Goal: Task Accomplishment & Management: Use online tool/utility

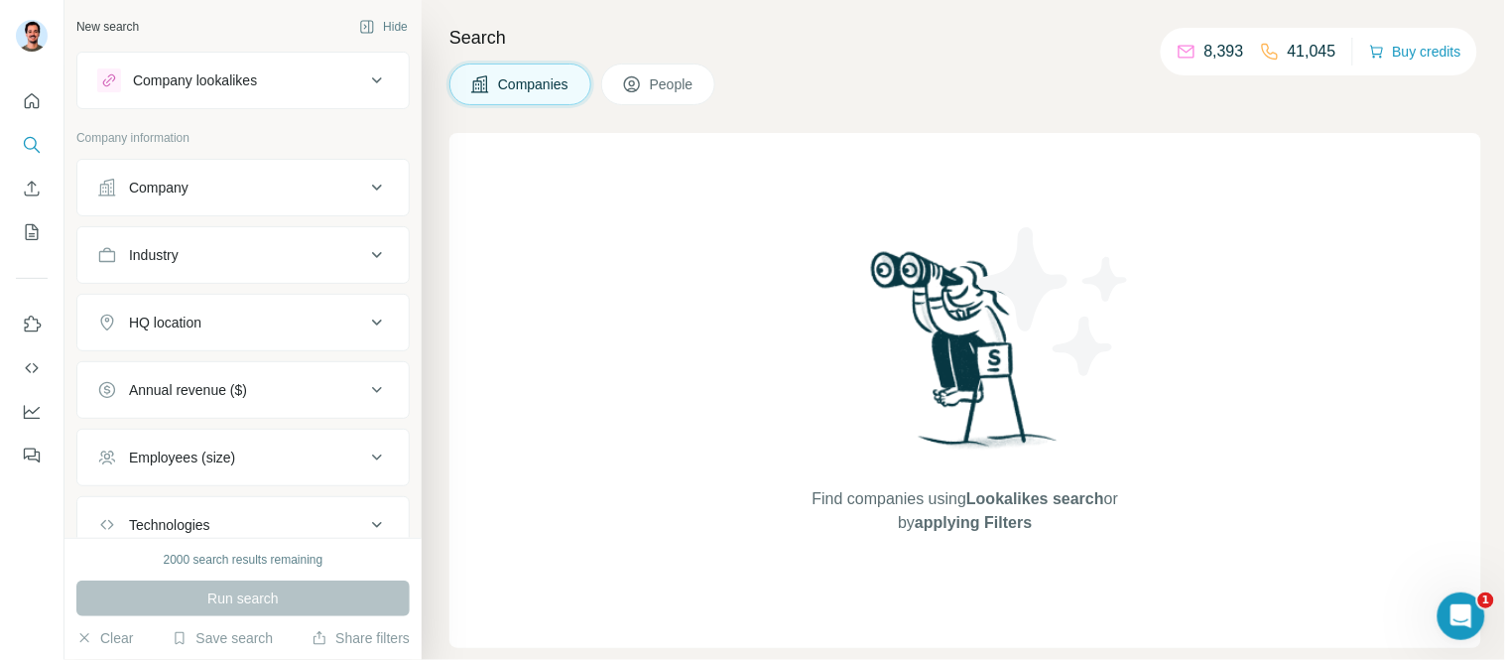
click at [288, 101] on button "Company lookalikes" at bounding box center [242, 81] width 331 height 48
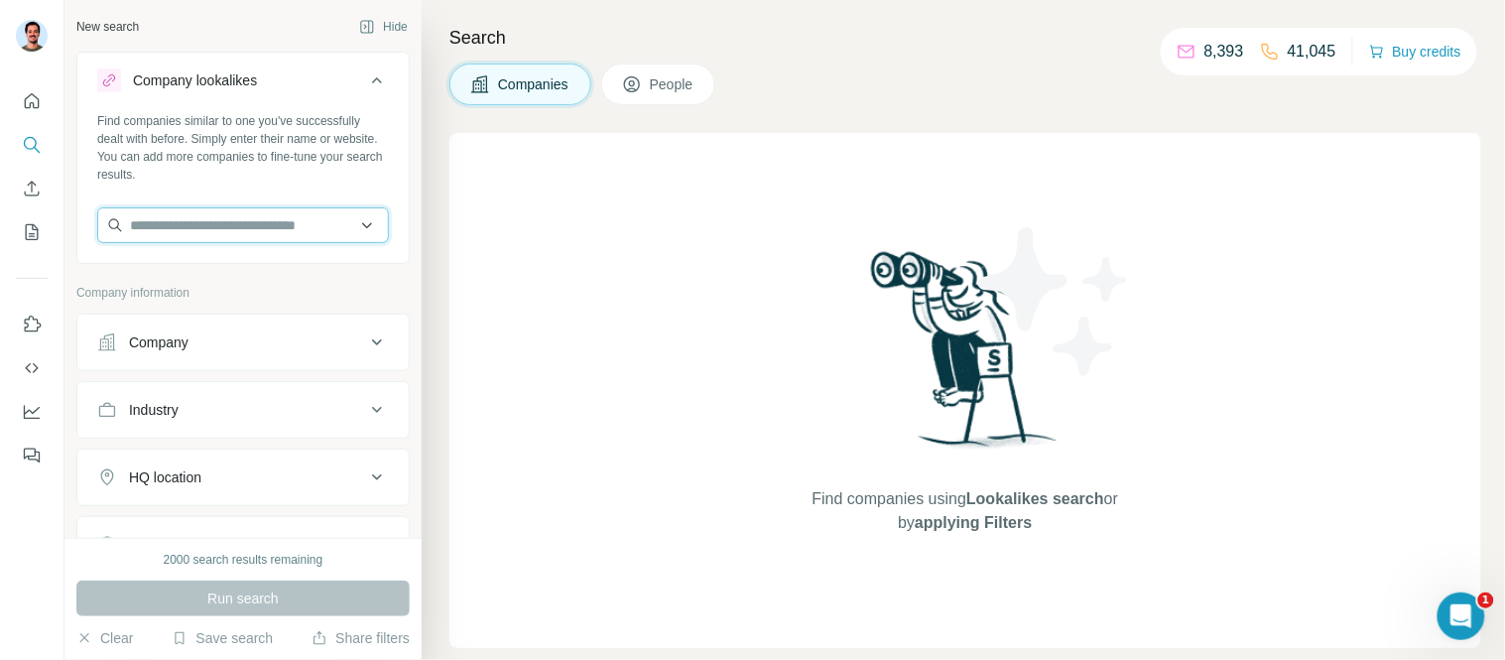
click at [229, 223] on input "text" at bounding box center [243, 225] width 292 height 36
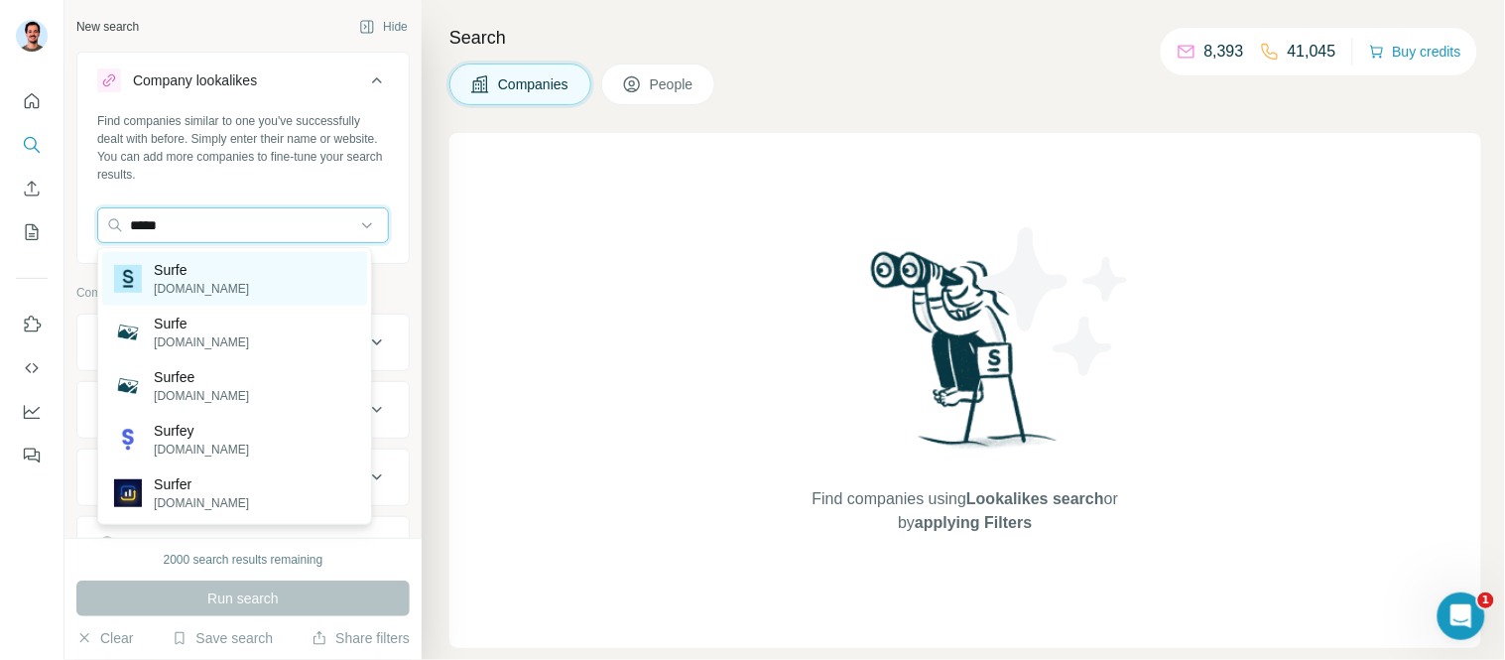
type input "*****"
click at [191, 283] on p "[DOMAIN_NAME]" at bounding box center [201, 289] width 95 height 18
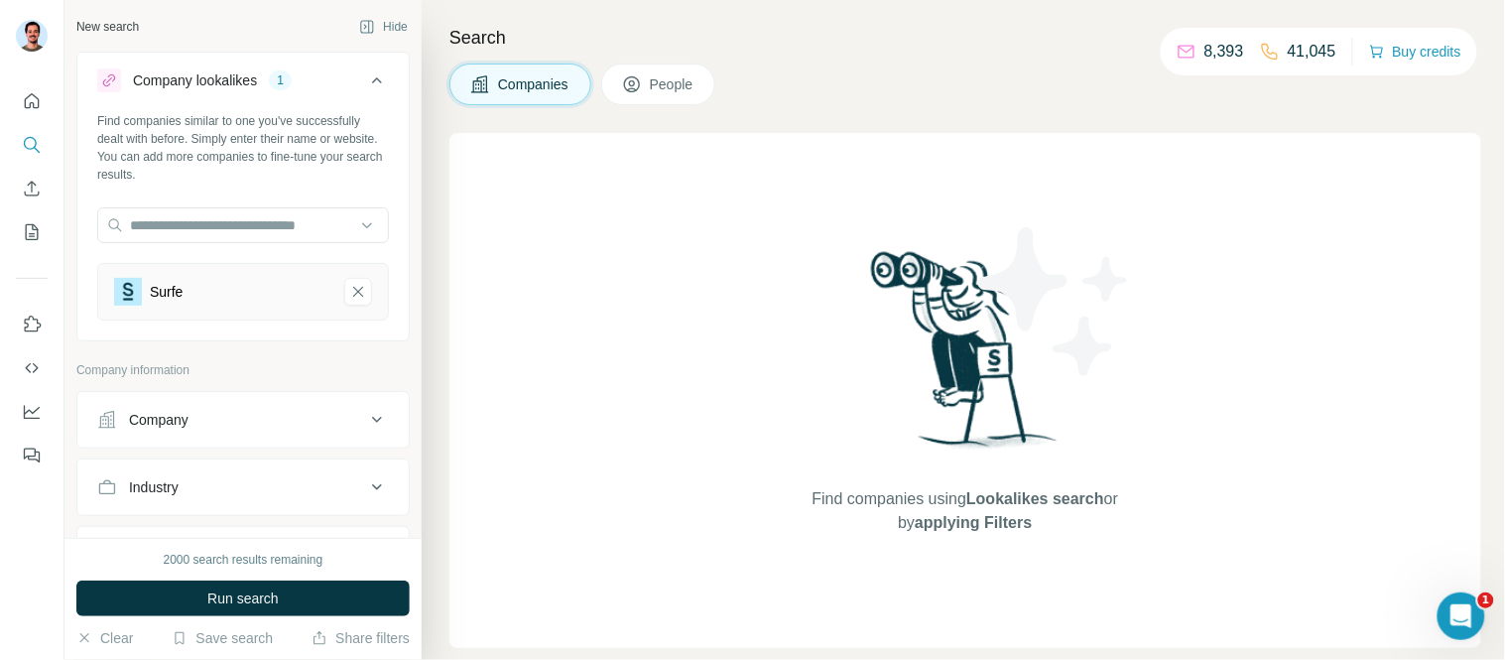
click at [274, 7] on div "New search Hide Company lookalikes 1 Find companies similar to one you've succe…" at bounding box center [243, 269] width 357 height 538
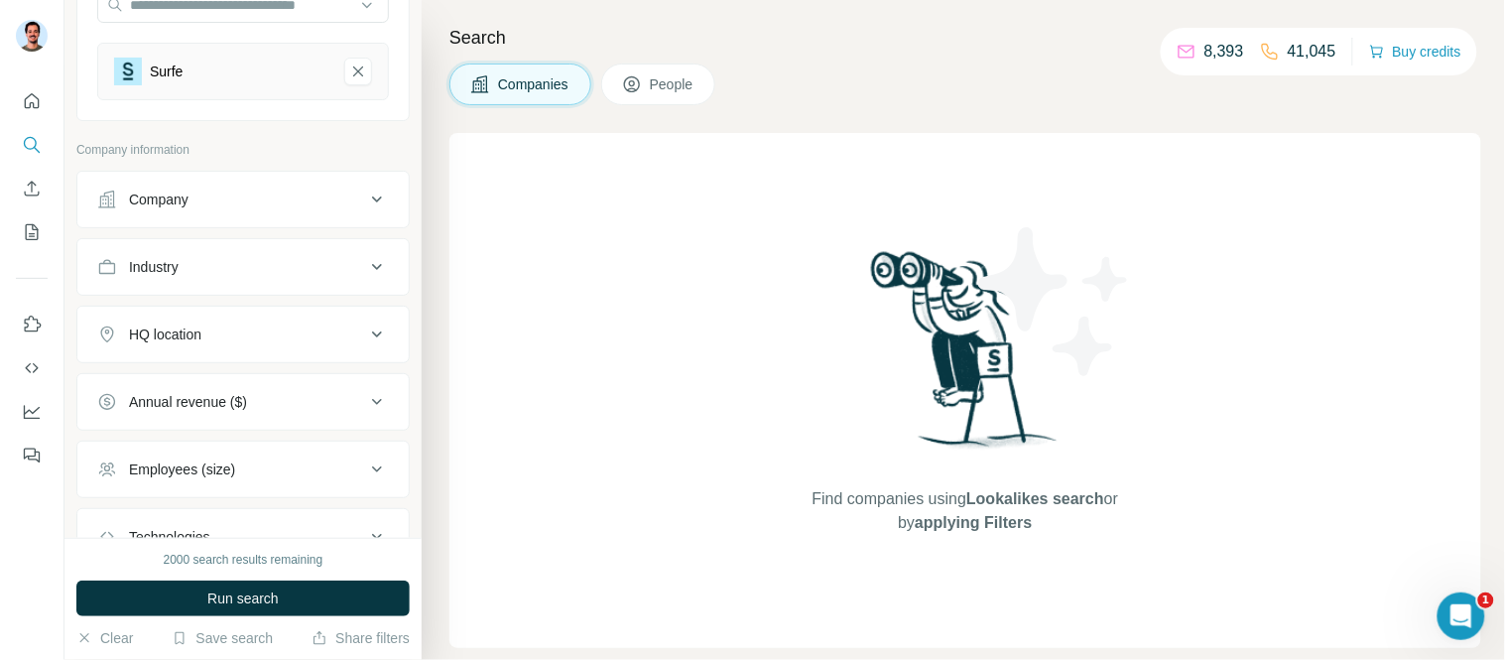
scroll to position [330, 0]
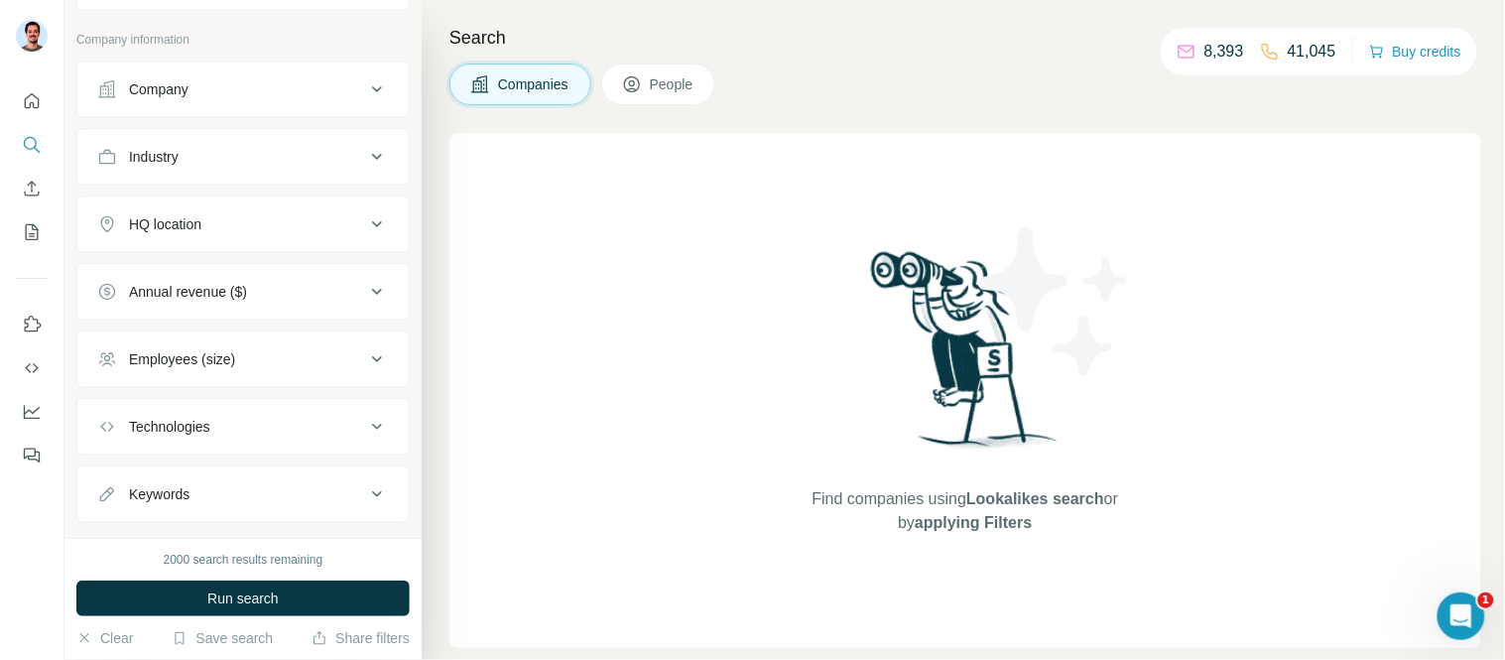
click at [201, 219] on div "HQ location" at bounding box center [165, 224] width 72 height 20
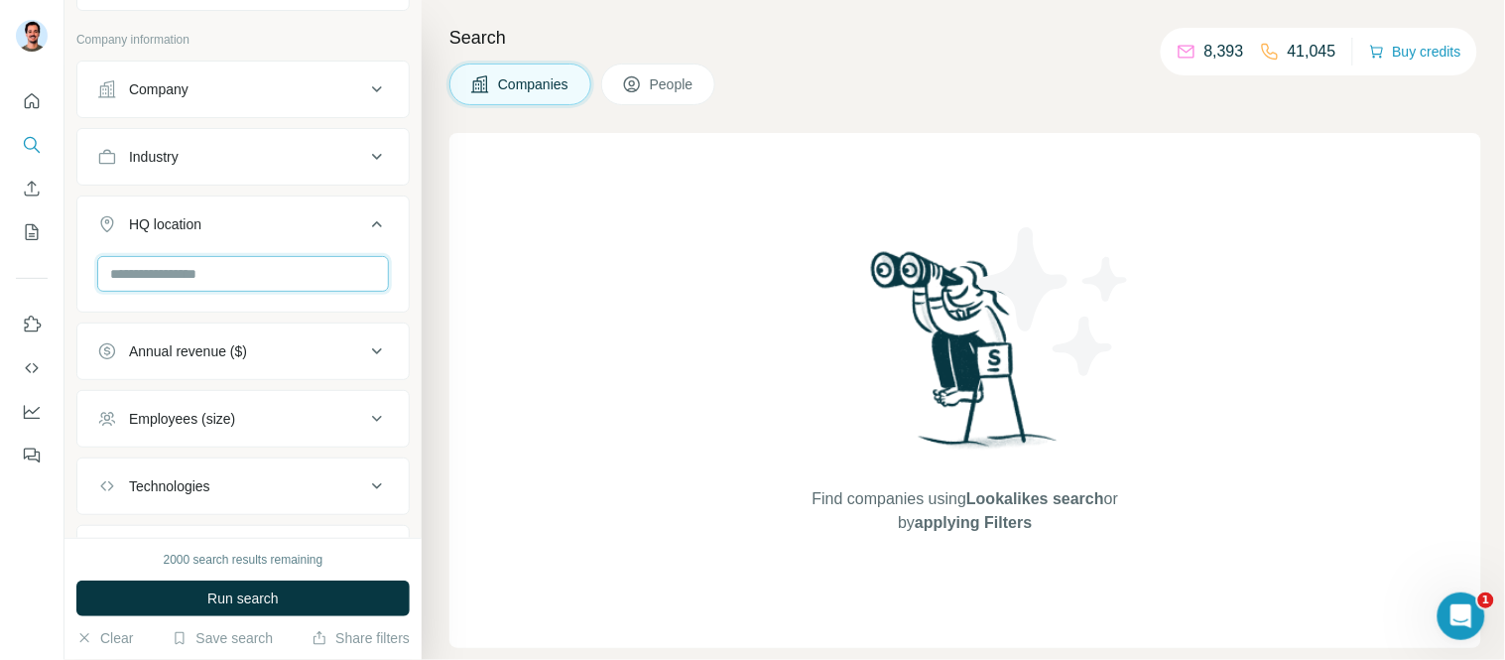
click at [252, 292] on input "text" at bounding box center [243, 274] width 292 height 36
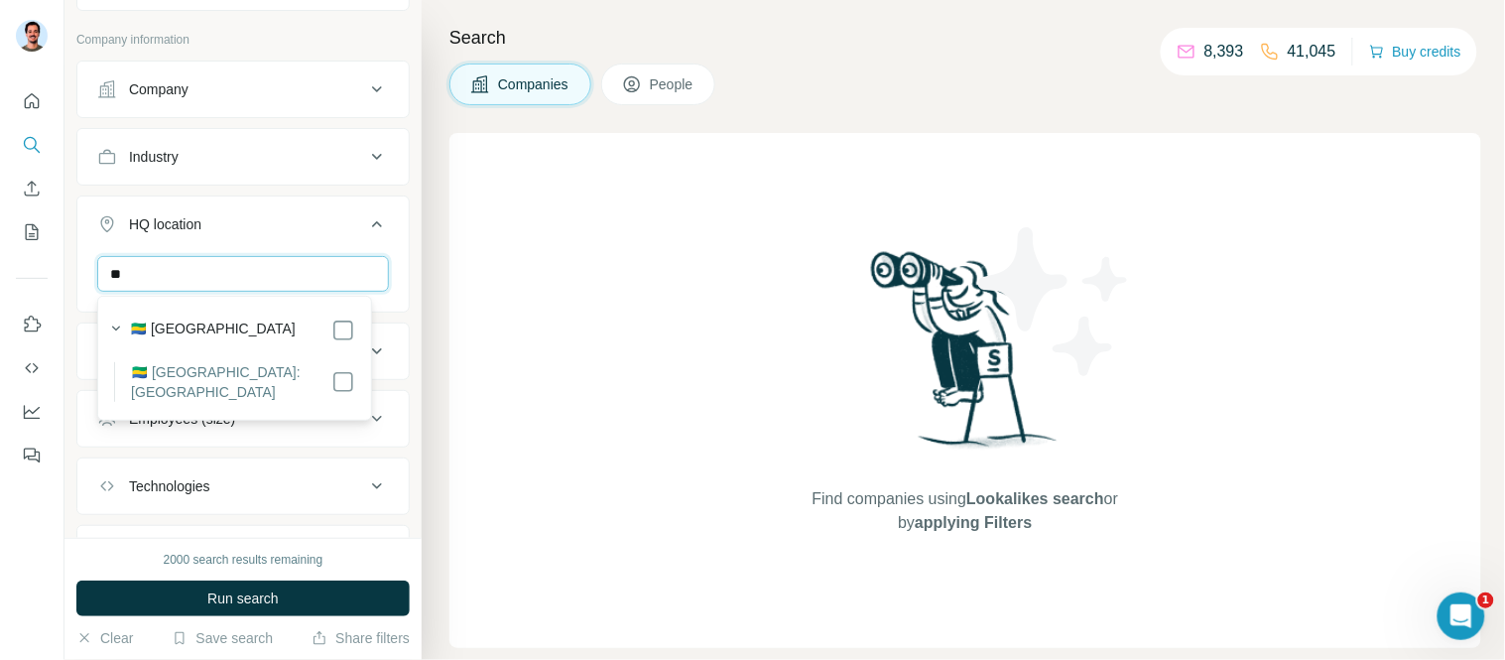
type input "*"
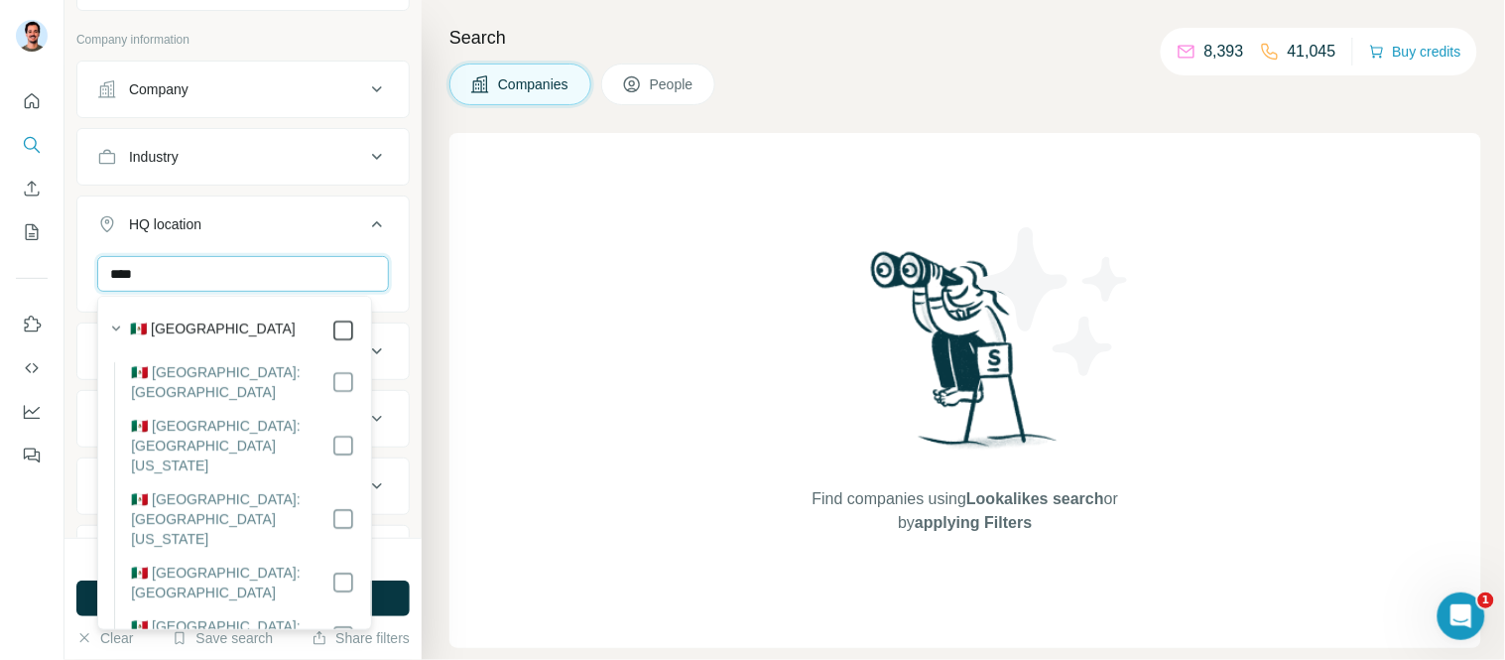
type input "****"
click at [113, 329] on icon "button" at bounding box center [116, 329] width 20 height 20
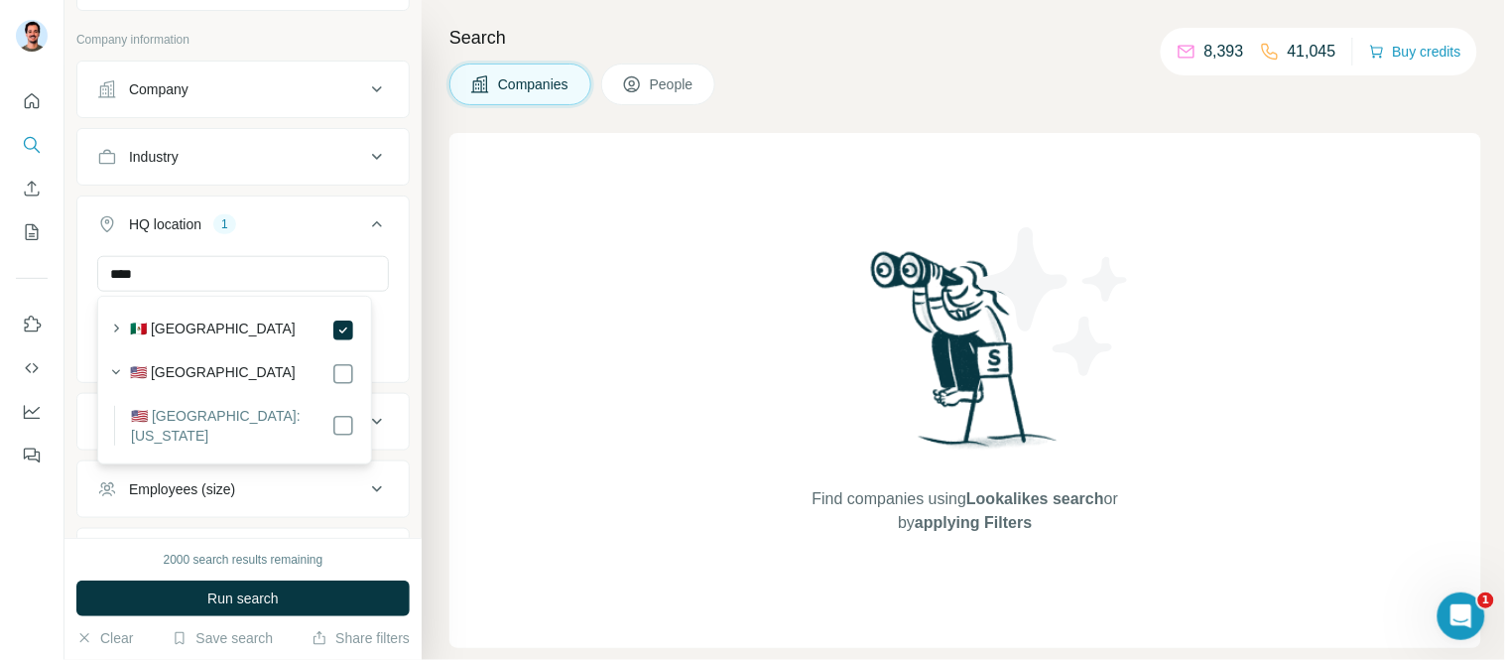
click at [66, 272] on div "New search Hide Company lookalikes 1 Find companies similar to one you've succe…" at bounding box center [243, 269] width 357 height 538
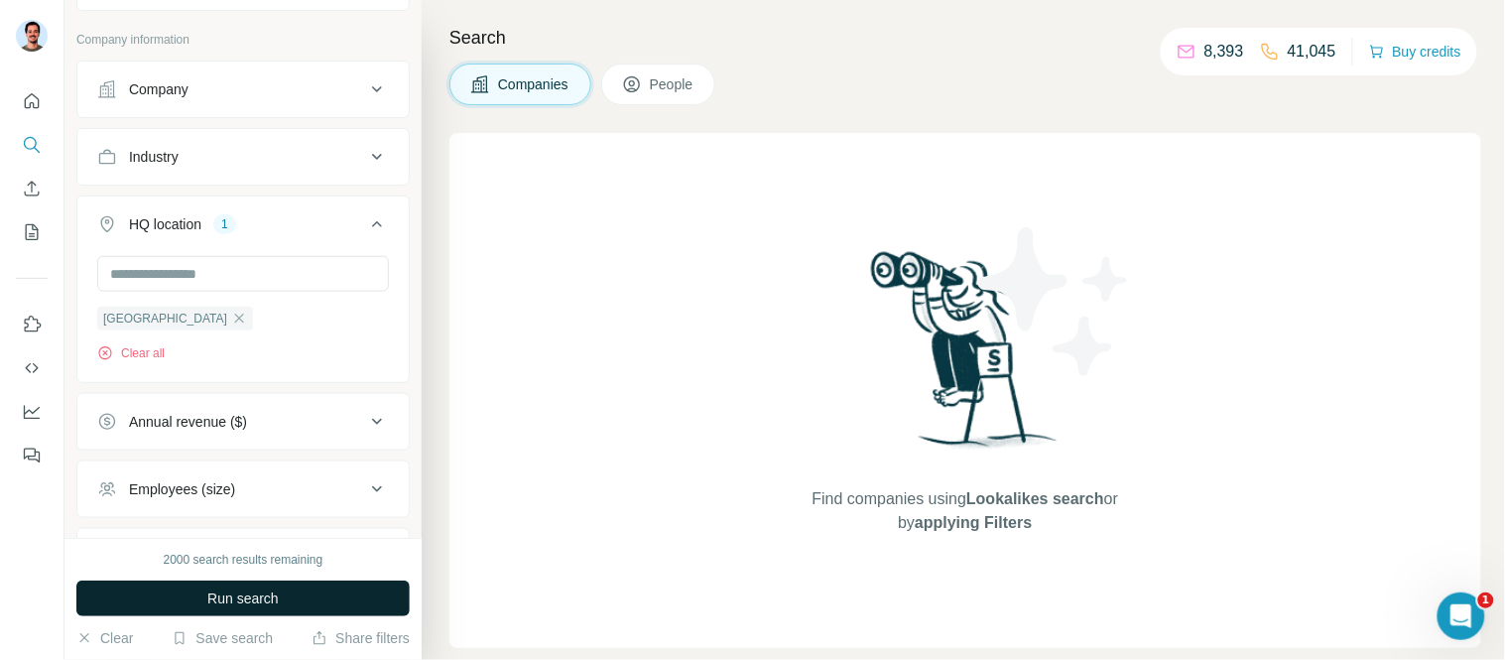
click at [171, 589] on button "Run search" at bounding box center [242, 599] width 333 height 36
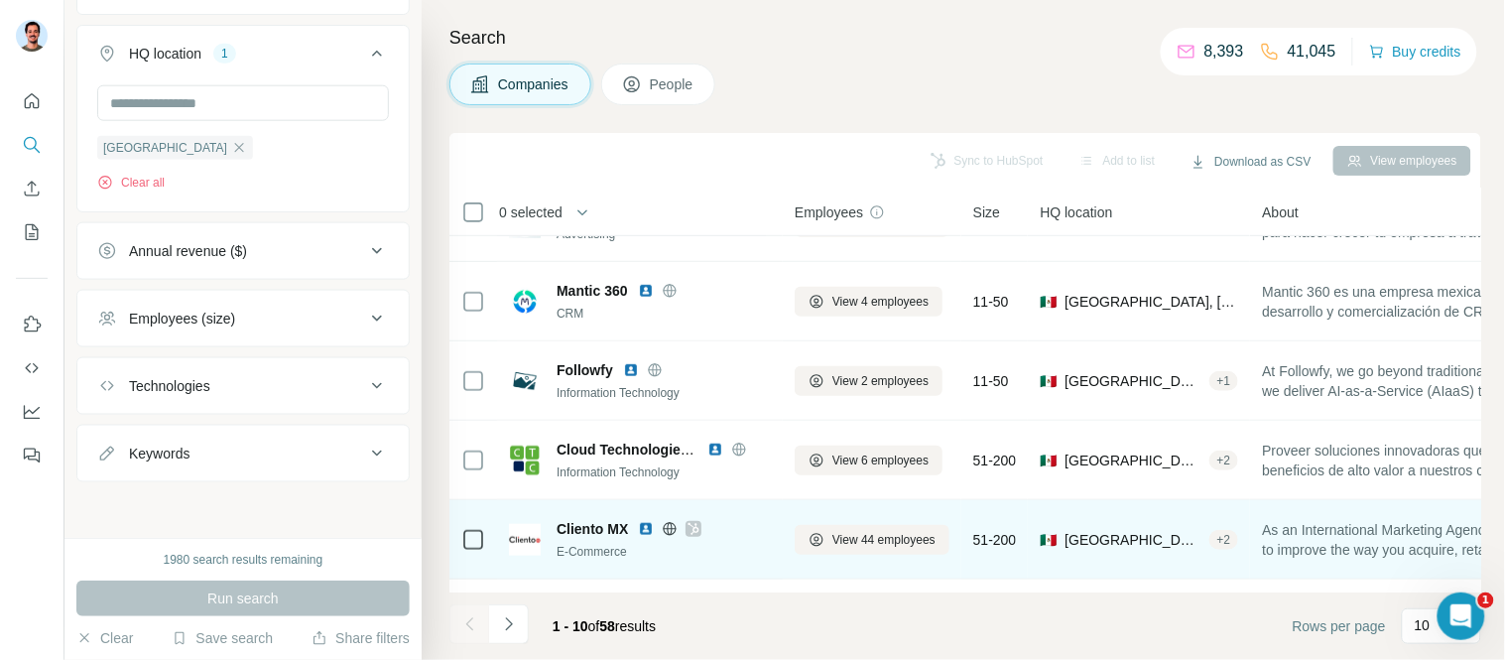
scroll to position [330, 0]
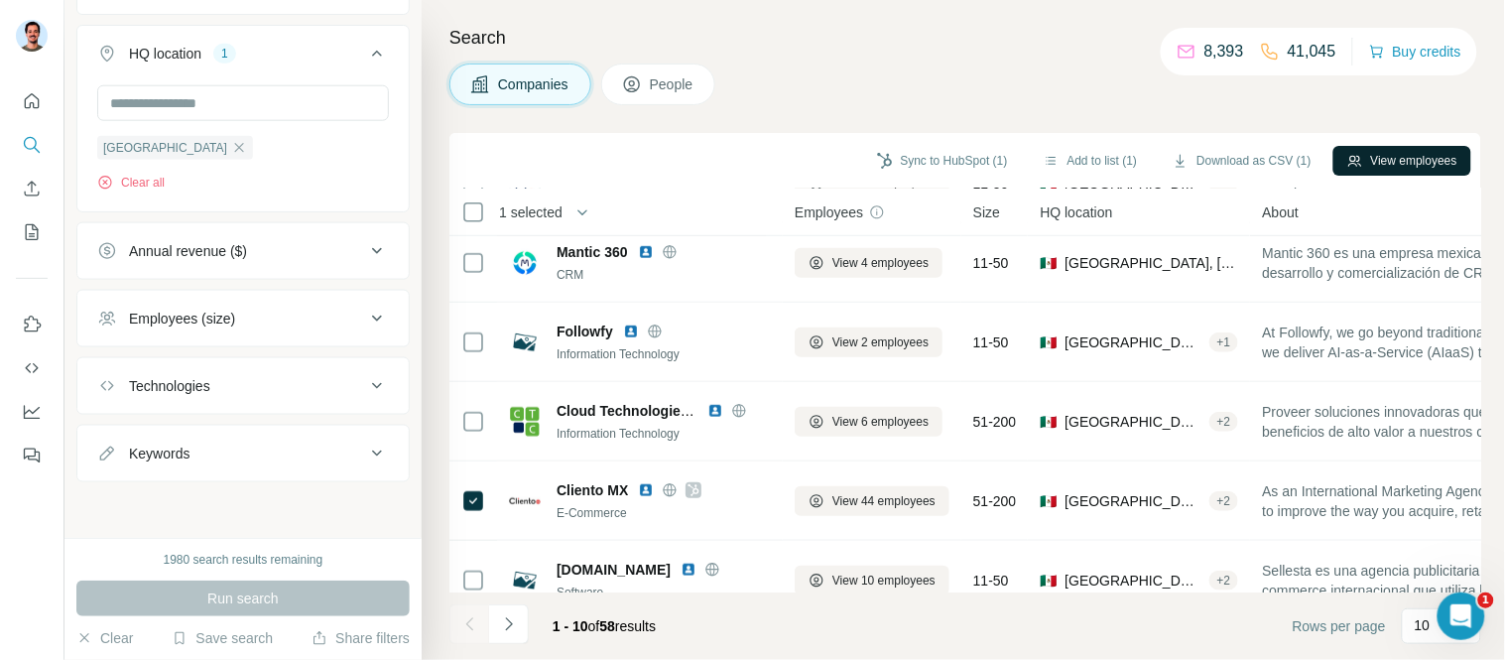
click at [1401, 161] on button "View employees" at bounding box center [1403, 161] width 138 height 30
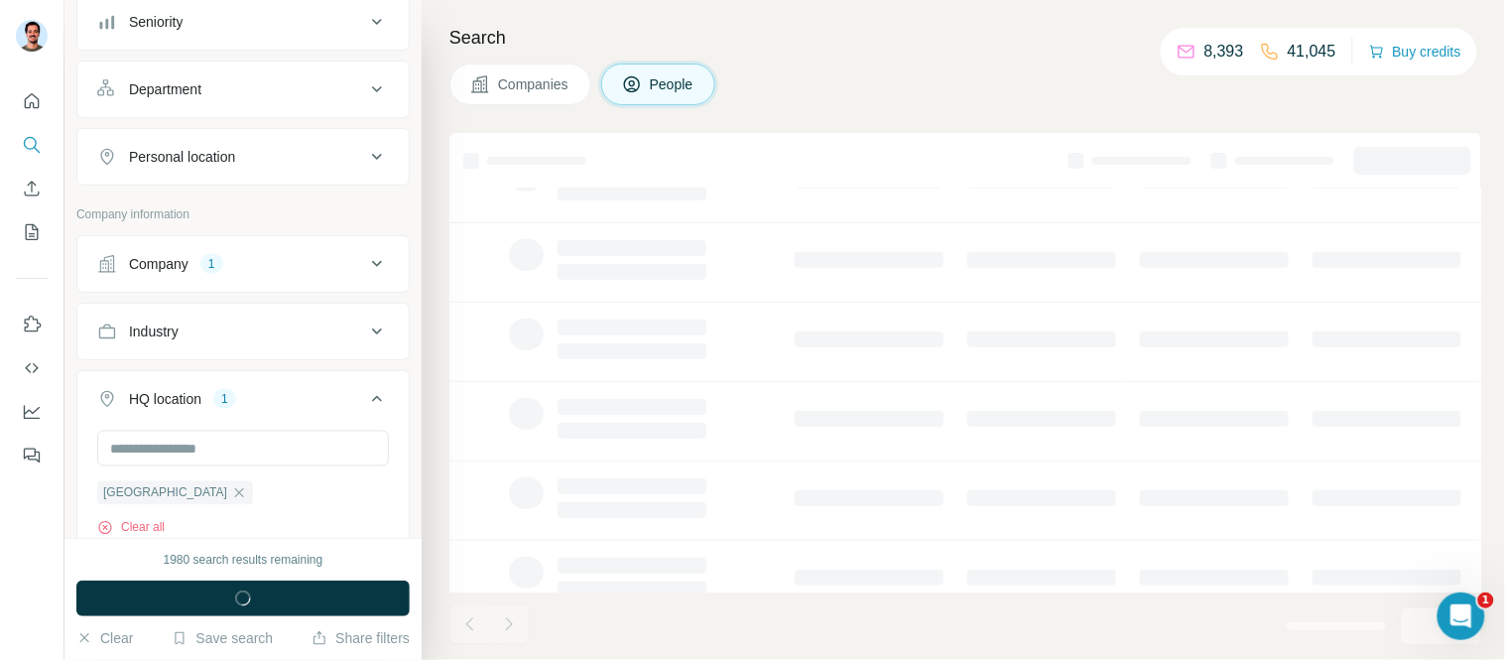
scroll to position [851, 0]
